Goal: Information Seeking & Learning: Learn about a topic

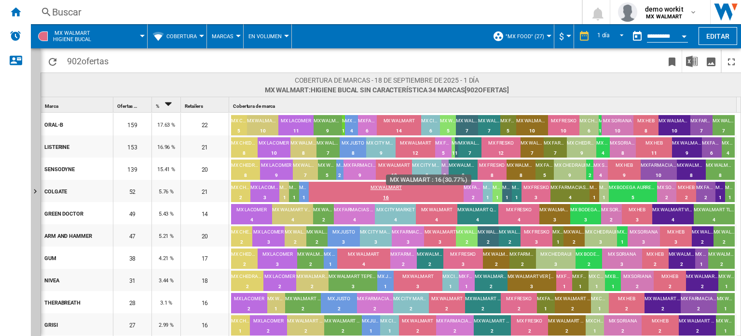
click at [402, 186] on div "MX WALMART" at bounding box center [386, 188] width 155 height 9
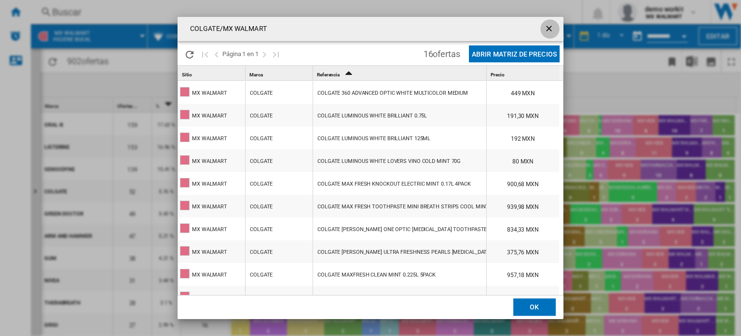
click at [549, 27] on ng-md-icon "getI18NText('BUTTONS.CLOSE_DIALOG')" at bounding box center [551, 30] width 12 height 12
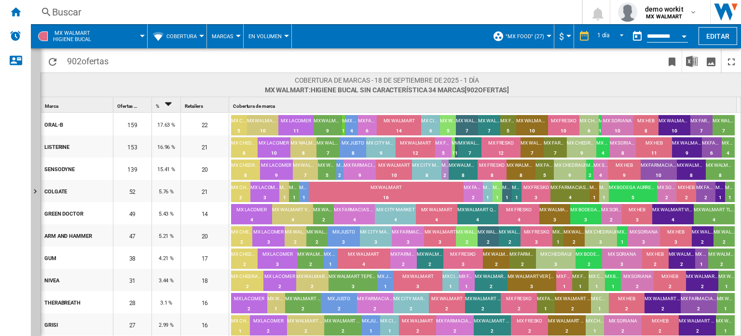
click at [196, 33] on span "Cobertura" at bounding box center [182, 36] width 30 height 6
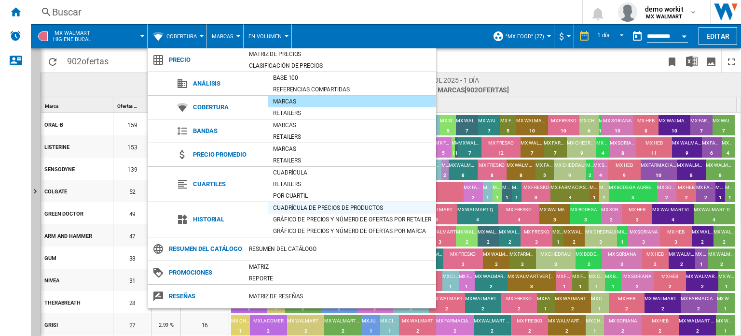
click at [286, 203] on div "Cuadrícula de precios de productos" at bounding box center [352, 208] width 168 height 10
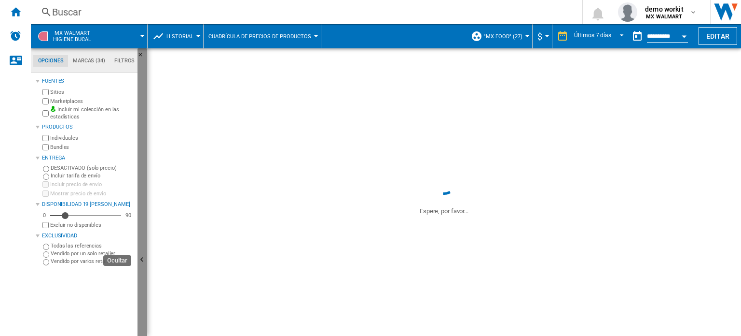
click at [144, 251] on button "Ocultar" at bounding box center [143, 259] width 10 height 423
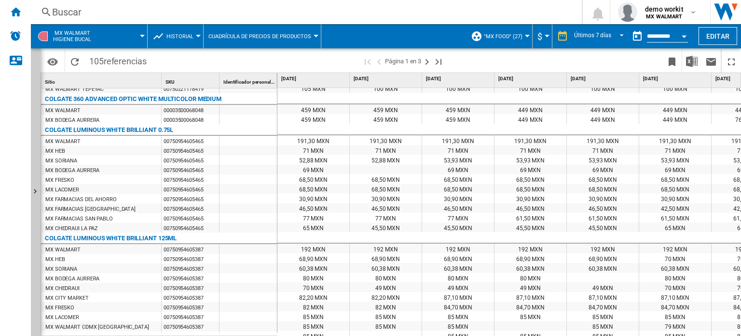
scroll to position [797, 0]
click at [196, 37] on button "Historial" at bounding box center [183, 36] width 32 height 24
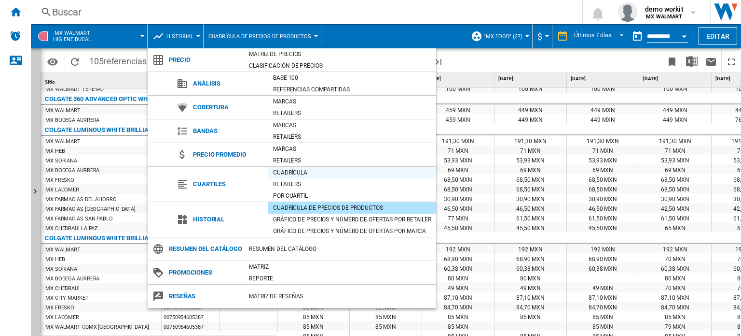
click at [286, 171] on div "Cuadrícula" at bounding box center [352, 173] width 168 height 10
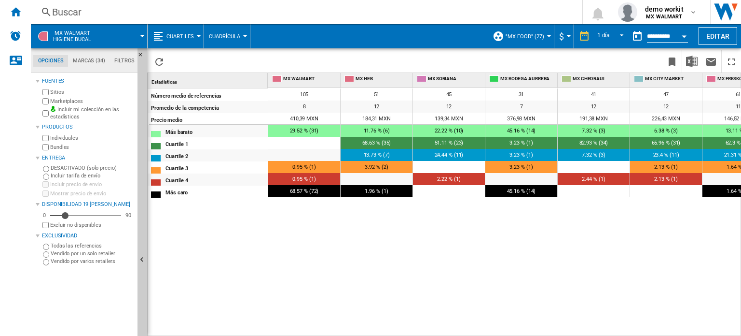
click at [684, 265] on div "105 51 45 31 41 47 61 25 61 9 11 41 2 47 2 40 33 48 1 42 35 42 45 37 8 12 12 7 …" at bounding box center [505, 212] width 474 height 249
click at [21, 6] on div "Inicio" at bounding box center [15, 12] width 31 height 24
click at [194, 38] on button "Cuartiles" at bounding box center [183, 36] width 32 height 24
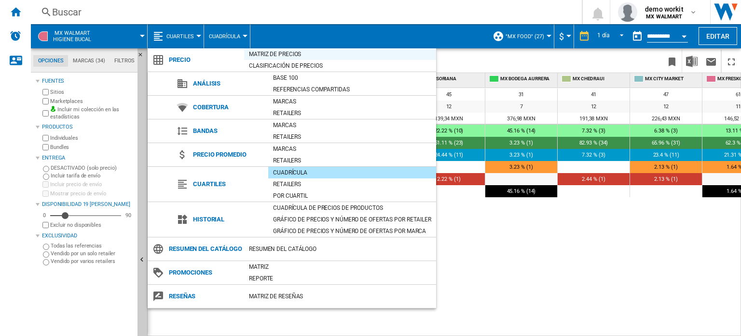
click at [286, 56] on div "Matriz de precios" at bounding box center [340, 54] width 192 height 10
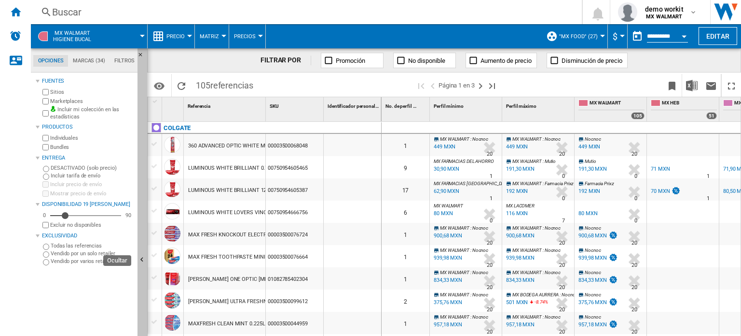
click at [141, 195] on button "Ocultar" at bounding box center [143, 259] width 10 height 423
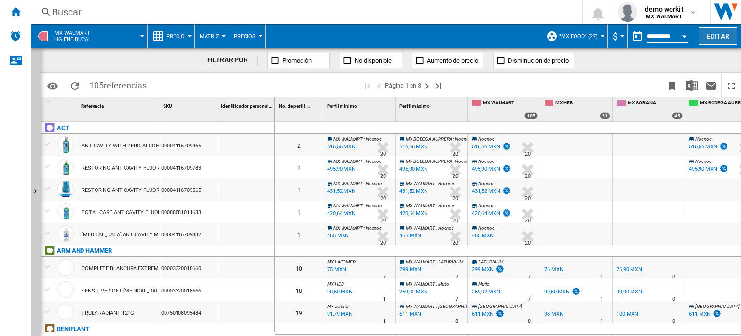
click at [715, 38] on button "Editar" at bounding box center [718, 36] width 39 height 18
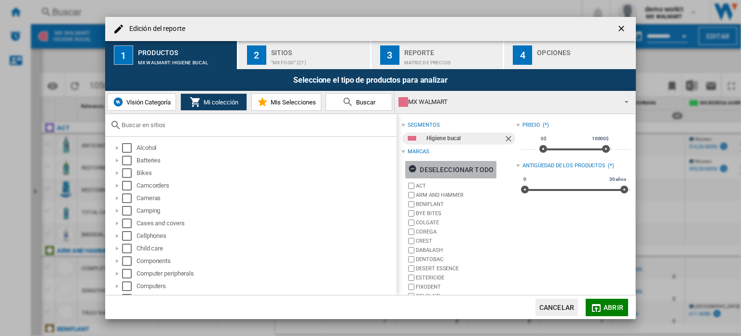
click at [451, 172] on div "Deseleccionar todo" at bounding box center [450, 169] width 85 height 17
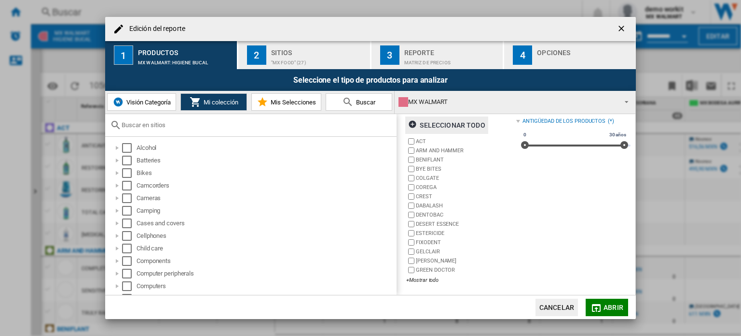
scroll to position [43, 0]
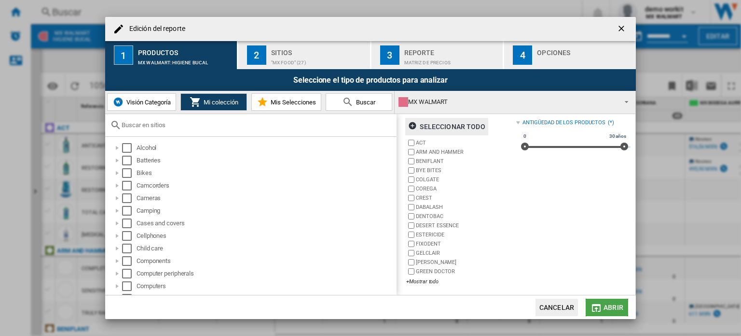
click at [611, 301] on button "Abrir" at bounding box center [607, 306] width 42 height 17
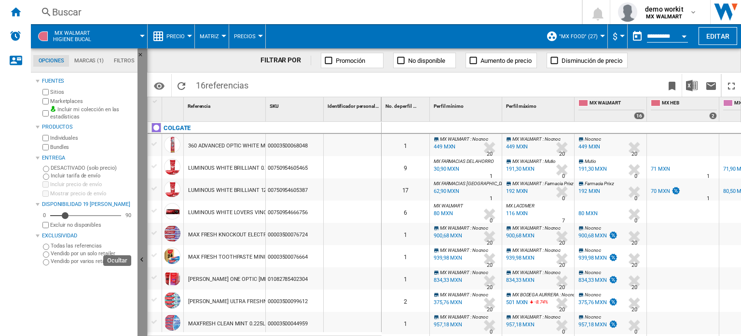
click at [141, 237] on button "Ocultar" at bounding box center [143, 259] width 10 height 423
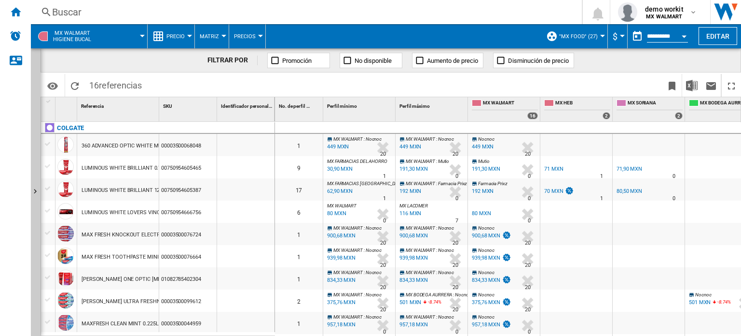
scroll to position [157, 0]
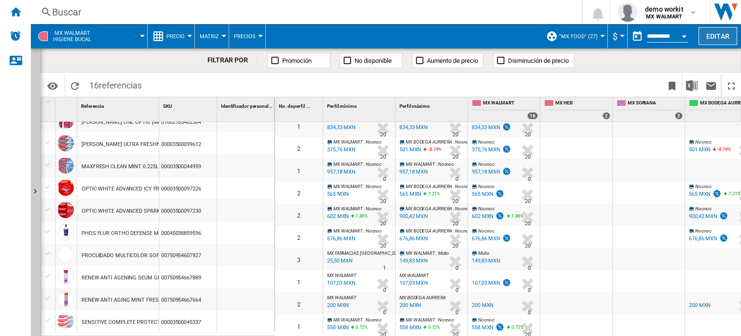
click at [715, 32] on button "Editar" at bounding box center [718, 36] width 39 height 18
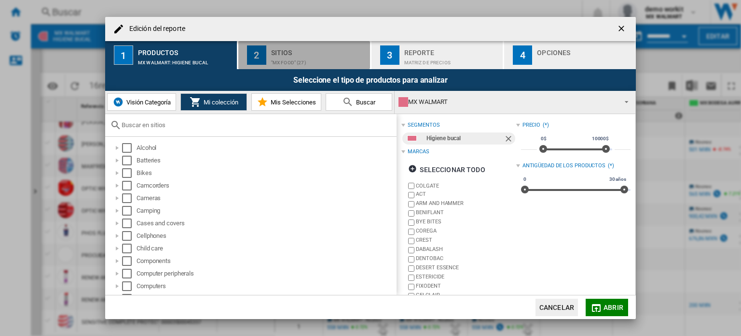
click at [282, 55] on div ""MX Food" (27)" at bounding box center [318, 60] width 95 height 10
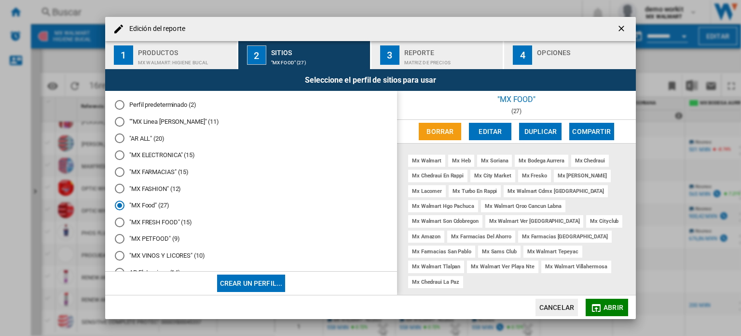
click at [174, 175] on md-radio-button ""MX FARMACIAS" (15)" at bounding box center [251, 171] width 273 height 9
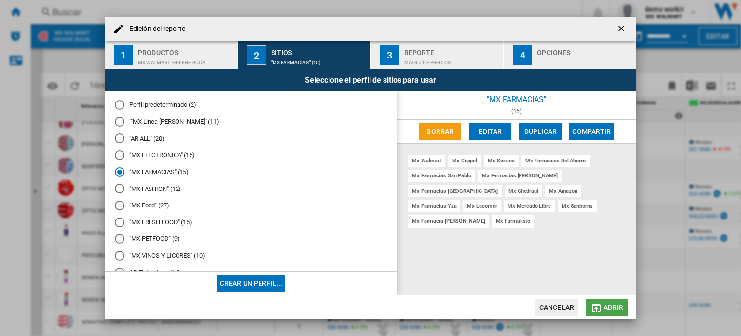
click at [613, 305] on span "Abrir" at bounding box center [614, 307] width 20 height 8
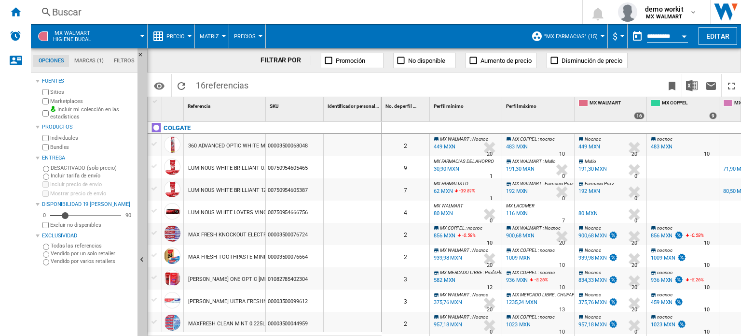
click at [617, 36] on button "$" at bounding box center [618, 36] width 10 height 24
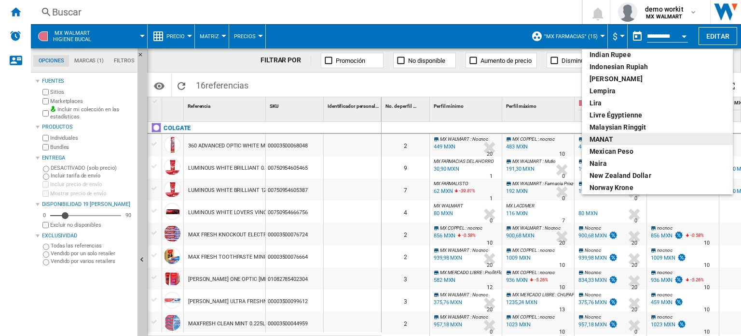
scroll to position [223, 0]
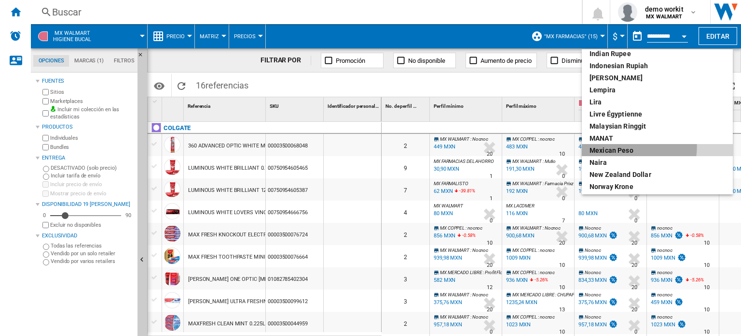
click at [627, 146] on div "Mexican peso" at bounding box center [658, 150] width 136 height 10
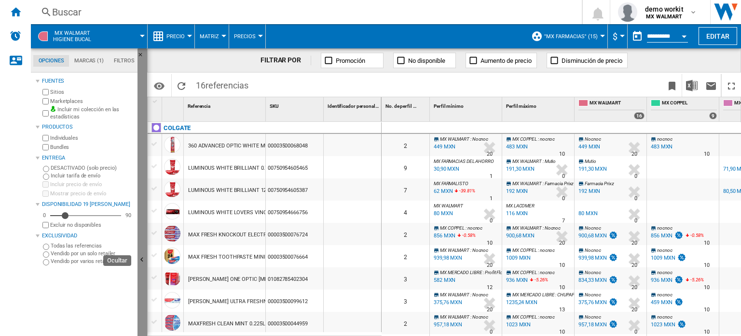
click at [144, 235] on button "Ocultar" at bounding box center [143, 259] width 10 height 423
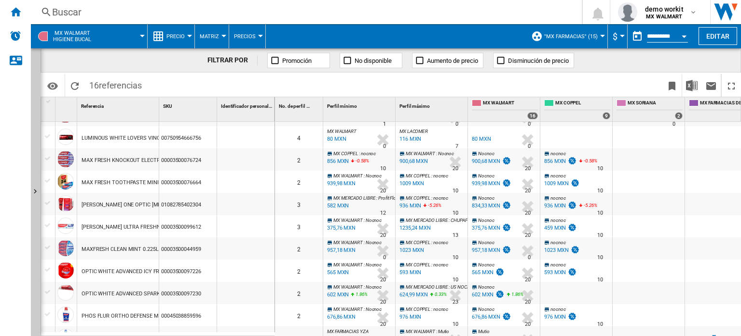
scroll to position [102, 0]
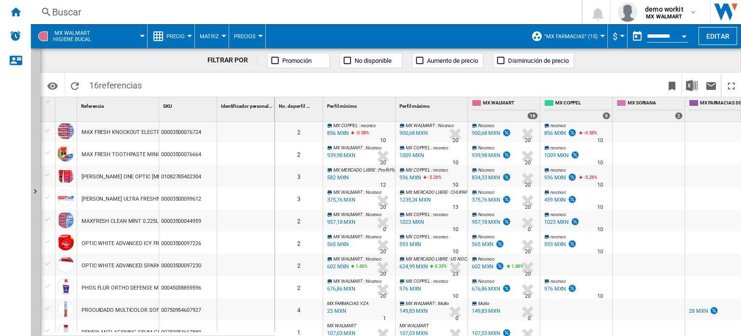
click at [620, 42] on button "$" at bounding box center [618, 36] width 10 height 24
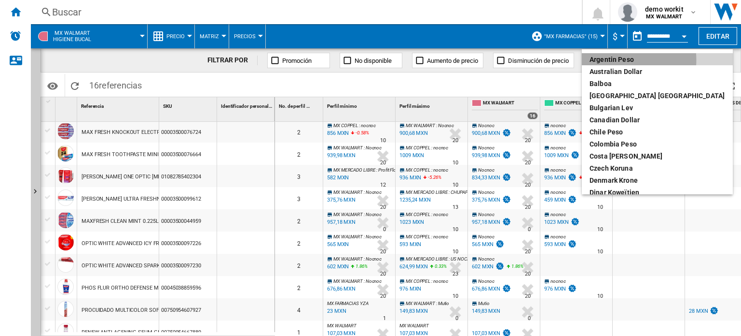
click at [614, 60] on div "Argentin Peso" at bounding box center [658, 60] width 136 height 10
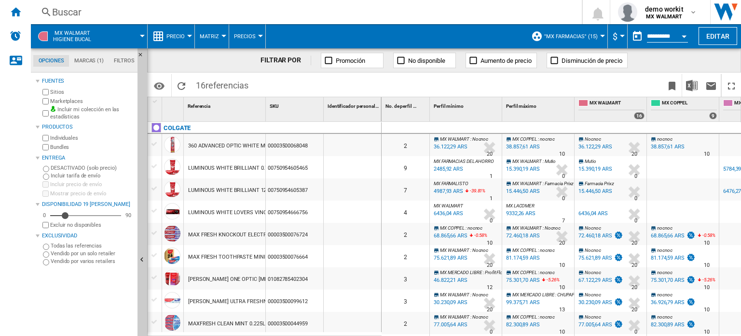
click at [623, 40] on md-menu "$ Argentin Peso Australian Dollar balboa Bolivia [GEOGRAPHIC_DATA] Bulgarian le…" at bounding box center [618, 36] width 20 height 24
click at [618, 36] on button "$" at bounding box center [618, 36] width 10 height 24
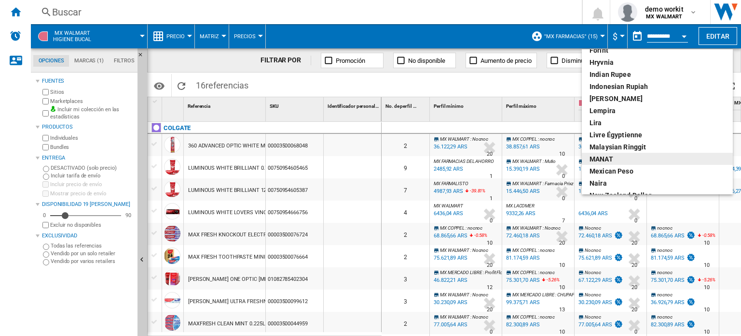
scroll to position [204, 0]
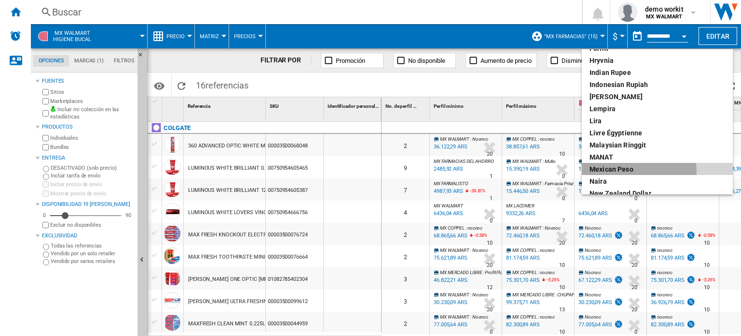
click at [626, 171] on div "Mexican peso" at bounding box center [658, 169] width 136 height 10
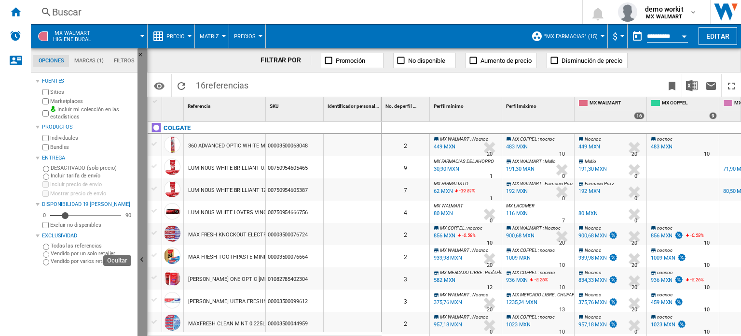
click at [141, 269] on button "Ocultar" at bounding box center [143, 259] width 10 height 423
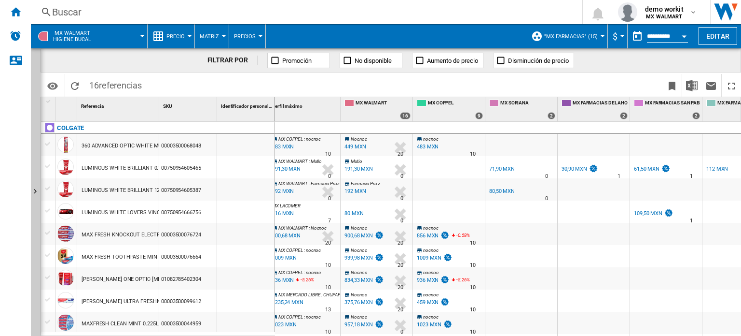
scroll to position [0, 124]
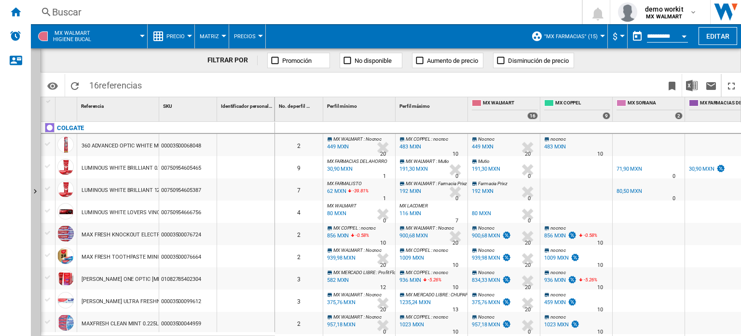
click at [276, 111] on div "No. de perfil 1" at bounding box center [299, 109] width 48 height 24
drag, startPoint x: 274, startPoint y: 110, endPoint x: 257, endPoint y: 111, distance: 17.4
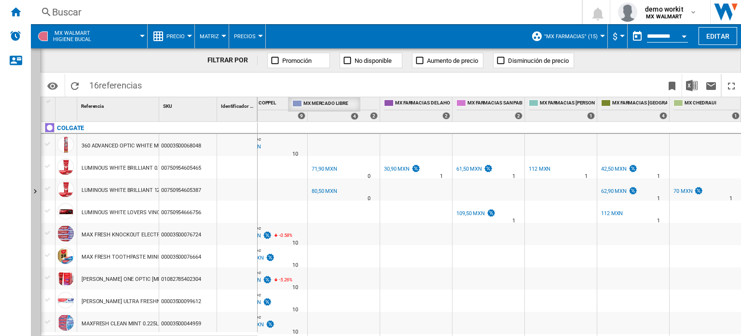
drag, startPoint x: 635, startPoint y: 101, endPoint x: 0, endPoint y: 94, distance: 635.3
click at [0, 94] on div "NEW [GEOGRAPHIC_DATA] [GEOGRAPHIC_DATA] 0 demo workit MX WALMART MX WALMART" at bounding box center [370, 168] width 741 height 336
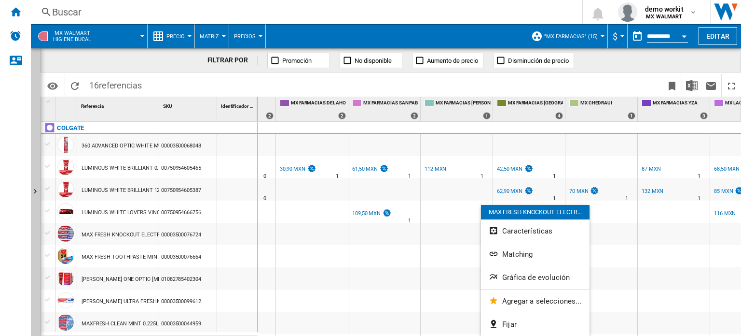
click at [419, 261] on div at bounding box center [370, 168] width 741 height 336
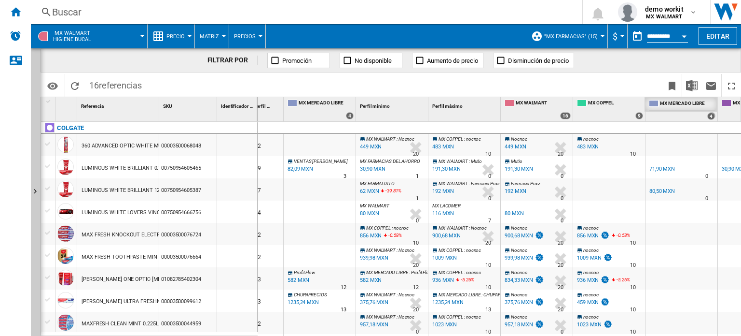
drag, startPoint x: 322, startPoint y: 102, endPoint x: 684, endPoint y: 111, distance: 361.2
